Goal: Use online tool/utility: Use online tool/utility

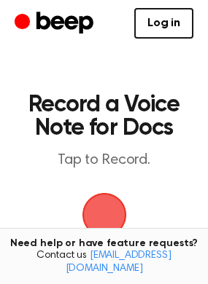
click at [114, 216] on span "button" at bounding box center [104, 215] width 52 height 52
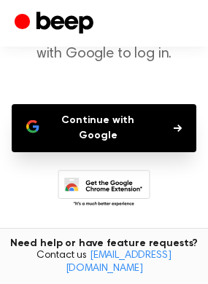
scroll to position [102, 0]
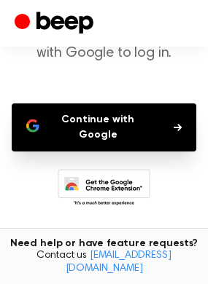
click at [48, 135] on button "Continue with Google" at bounding box center [104, 127] width 184 height 48
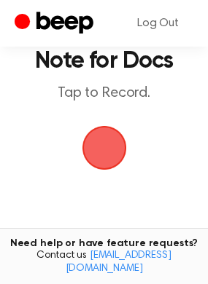
scroll to position [68, 0]
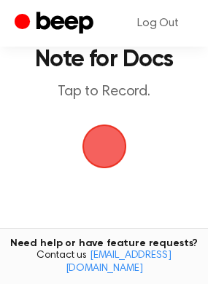
click at [93, 154] on span "button" at bounding box center [103, 146] width 80 height 80
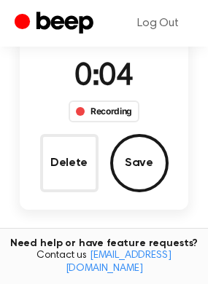
scroll to position [133, 0]
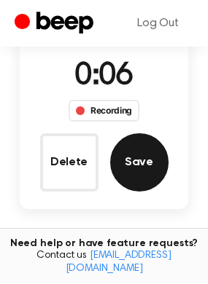
click at [144, 163] on button "Save" at bounding box center [139, 162] width 58 height 58
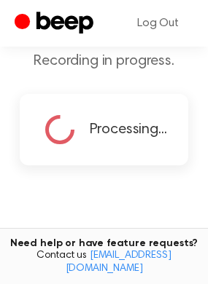
scroll to position [167, 0]
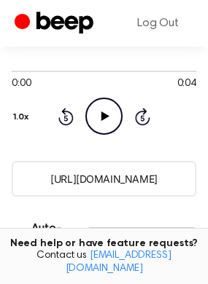
click at [97, 127] on icon "Play Audio" at bounding box center [103, 116] width 37 height 37
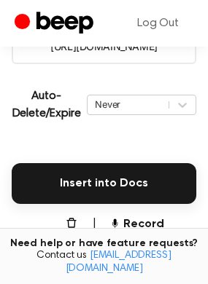
scroll to position [300, 0]
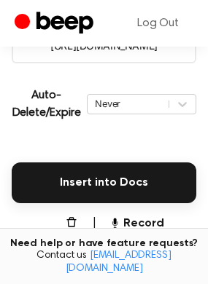
click at [74, 217] on button "Delete" at bounding box center [54, 232] width 51 height 35
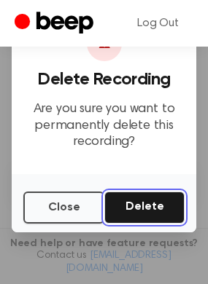
click at [115, 213] on button "Delete" at bounding box center [144, 208] width 80 height 32
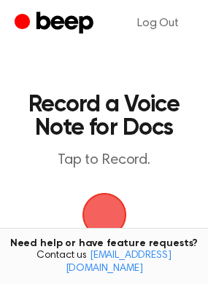
click at [90, 216] on span "button" at bounding box center [103, 215] width 47 height 47
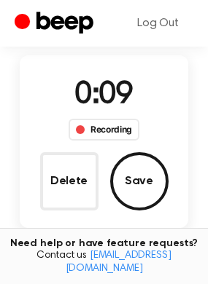
scroll to position [115, 0]
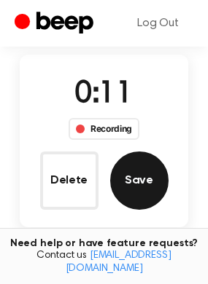
click at [134, 172] on button "Save" at bounding box center [139, 181] width 58 height 58
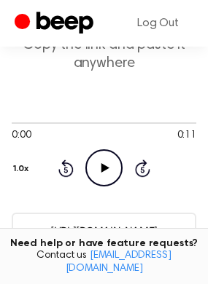
click at [98, 154] on icon "Play Audio" at bounding box center [103, 167] width 37 height 37
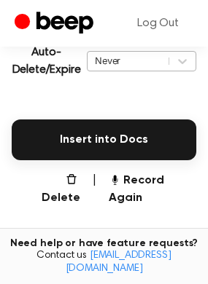
scroll to position [348, 0]
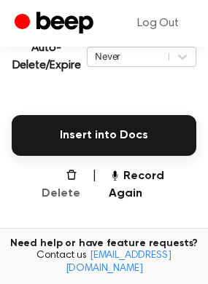
click at [68, 170] on button "Delete" at bounding box center [54, 185] width 51 height 35
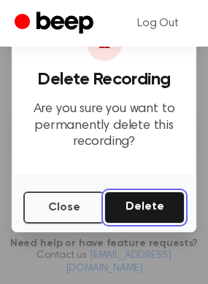
click at [118, 200] on button "Delete" at bounding box center [144, 208] width 80 height 32
